Goal: Task Accomplishment & Management: Manage account settings

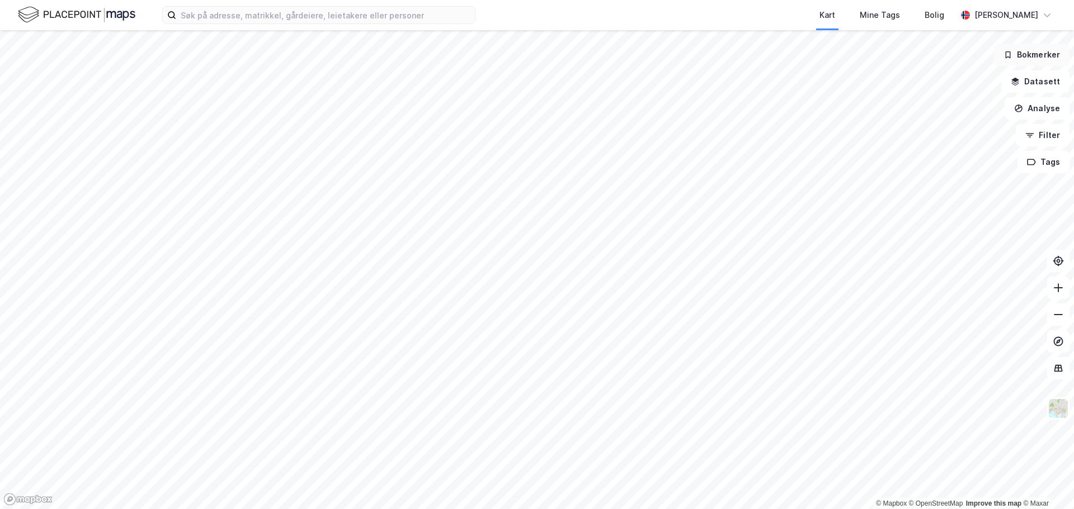
click at [1046, 58] on button "Bokmerker" at bounding box center [1032, 55] width 76 height 22
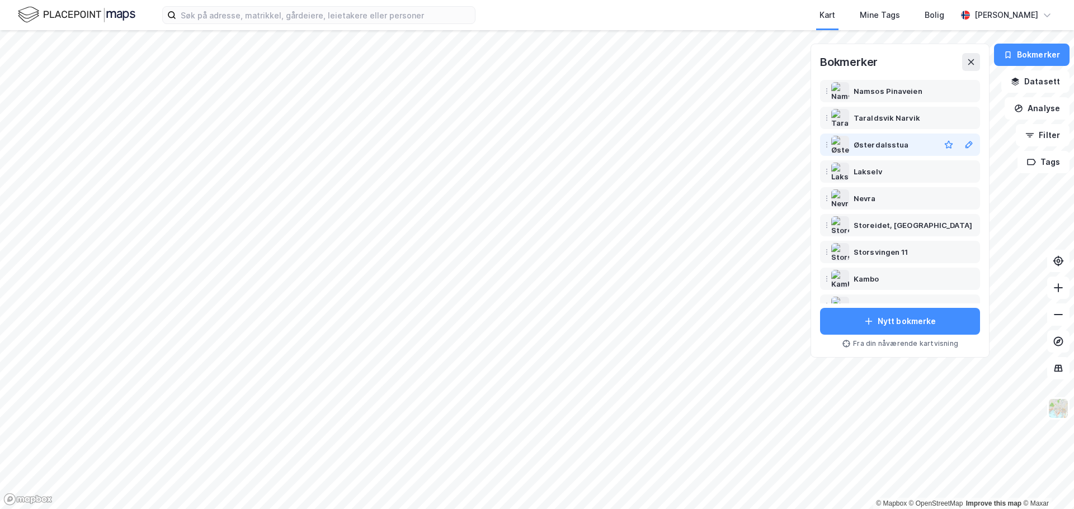
click at [875, 150] on div "Østerdalsstua" at bounding box center [880, 144] width 55 height 13
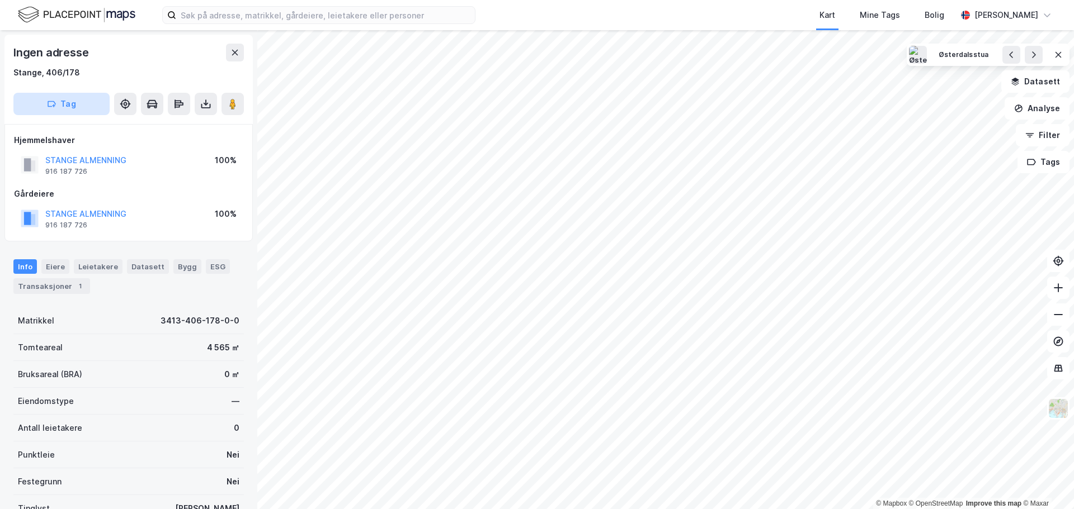
click at [55, 105] on icon "button" at bounding box center [51, 103] width 7 height 5
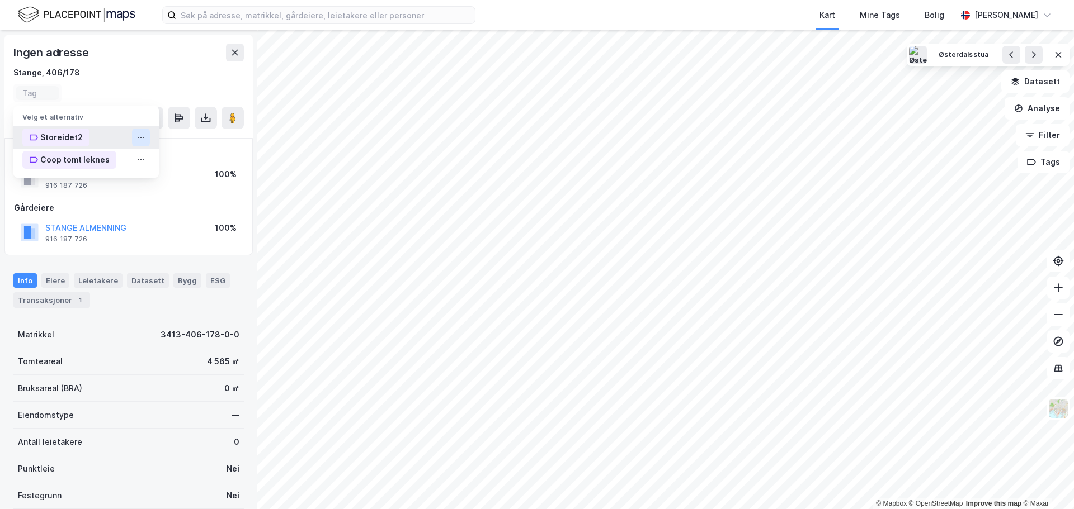
click at [140, 138] on icon at bounding box center [140, 137] width 9 height 9
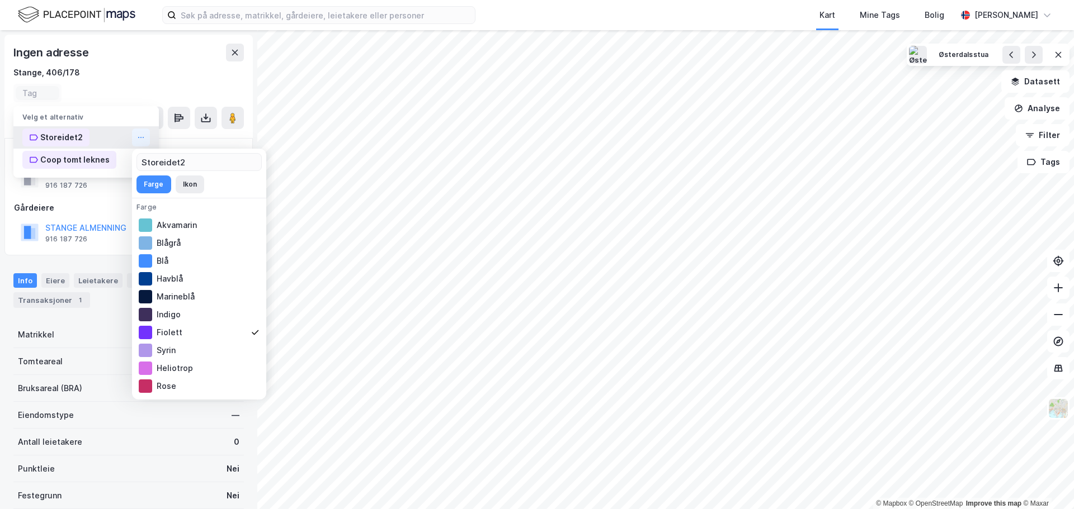
click at [142, 67] on div "Stange, 406/178" at bounding box center [128, 72] width 230 height 13
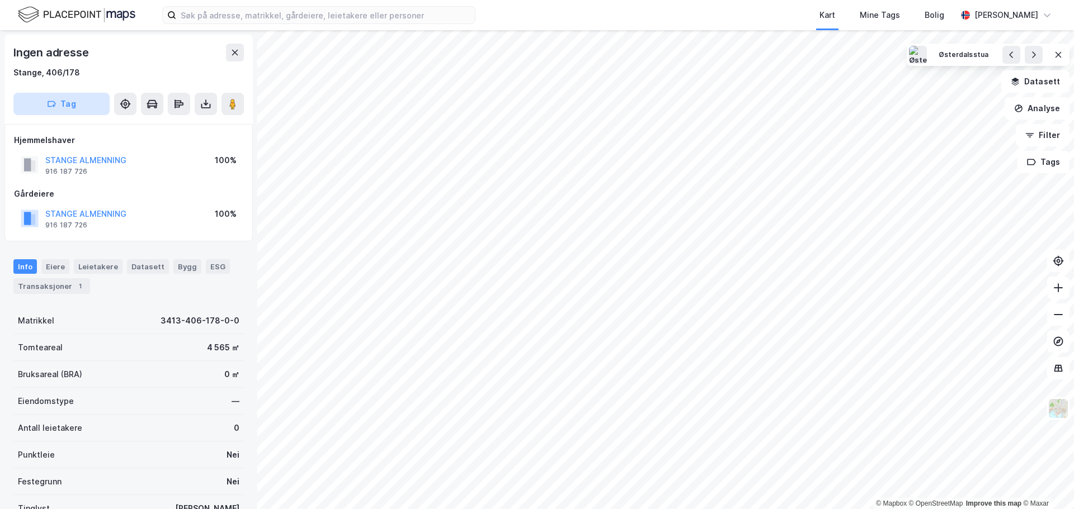
click at [81, 110] on button "Tag" at bounding box center [61, 104] width 96 height 22
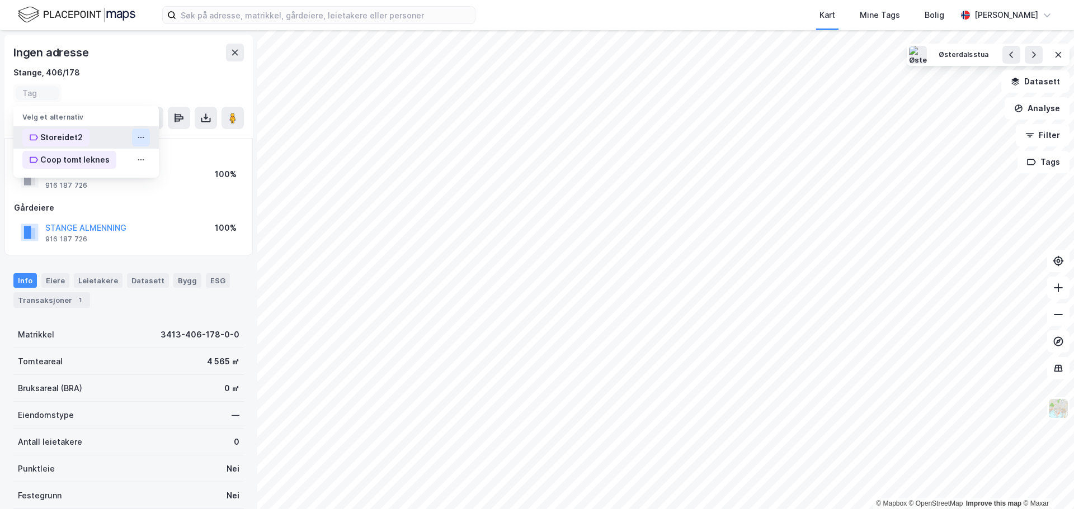
click at [141, 136] on icon at bounding box center [140, 137] width 9 height 9
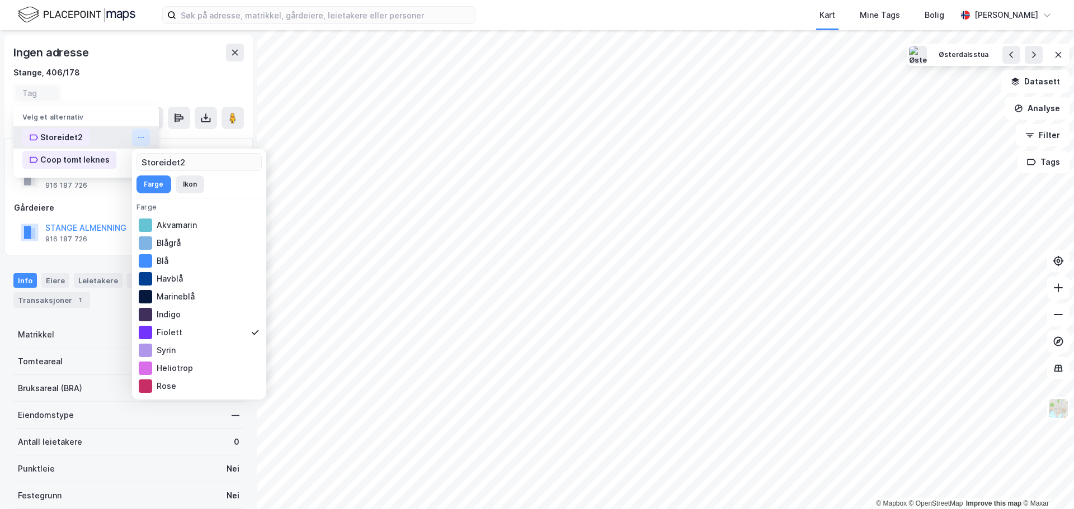
click at [141, 136] on icon at bounding box center [140, 137] width 9 height 9
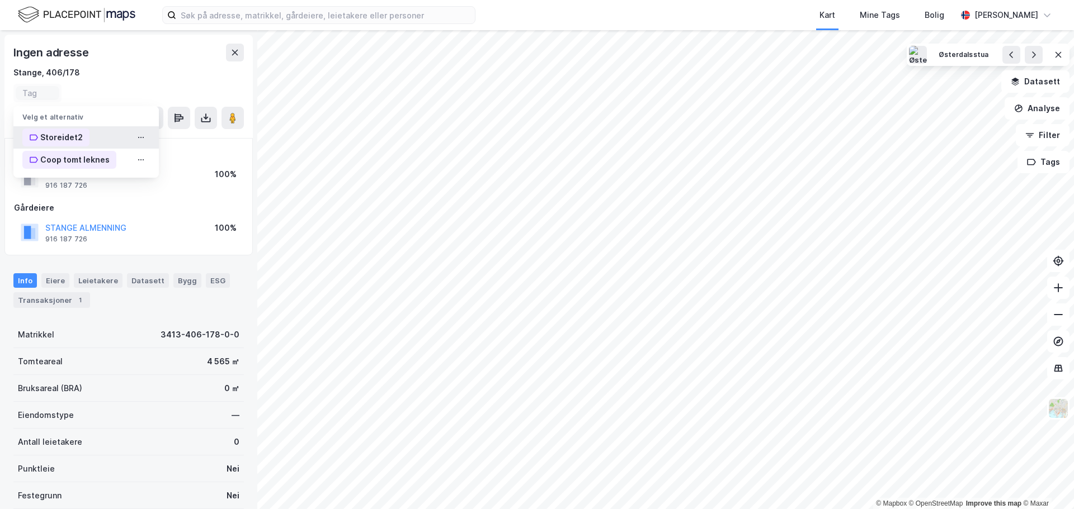
click at [67, 136] on div "Storeidet2" at bounding box center [61, 137] width 43 height 13
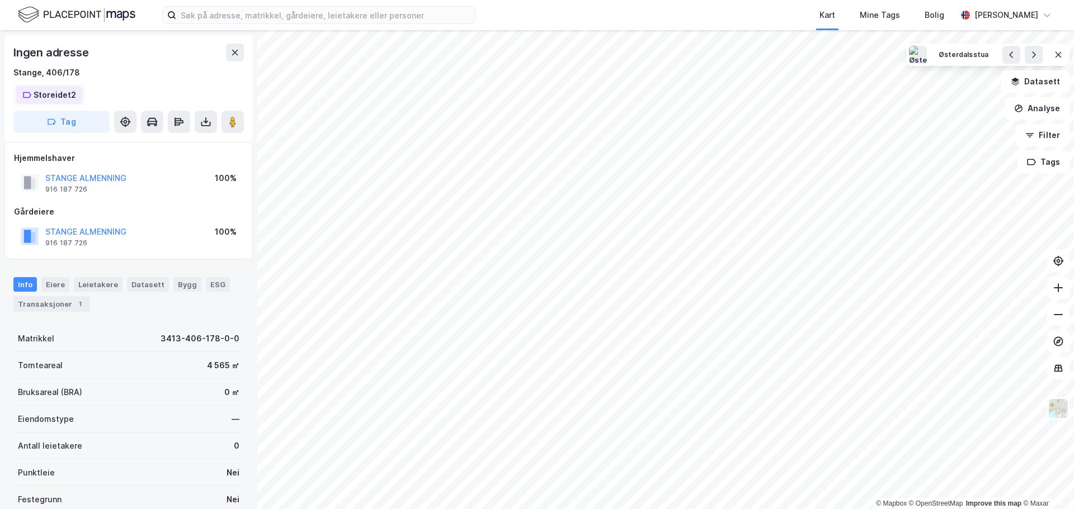
click at [43, 94] on div "Storeidet2" at bounding box center [55, 94] width 43 height 13
click at [79, 95] on icon at bounding box center [82, 95] width 7 height 7
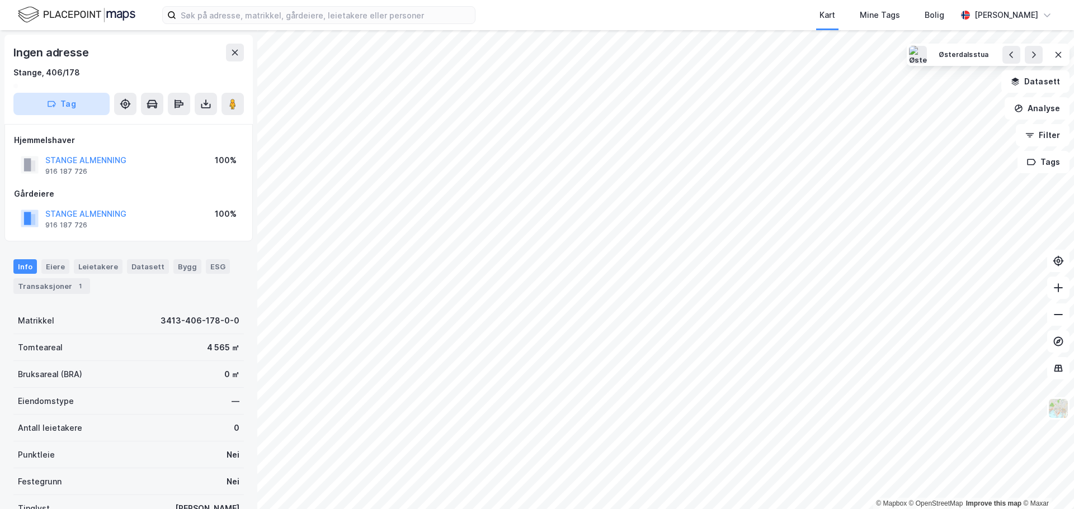
click at [56, 105] on icon "button" at bounding box center [51, 104] width 9 height 9
click at [65, 102] on button "Tag" at bounding box center [61, 104] width 96 height 22
click at [186, 163] on div "Hjemmelshaver STANGE ALMENNING 916 187 726 100%" at bounding box center [128, 156] width 229 height 45
click at [49, 101] on icon "button" at bounding box center [51, 104] width 9 height 9
click at [147, 59] on div "Ingen adresse" at bounding box center [128, 53] width 230 height 18
